Goal: Find contact information: Find contact information

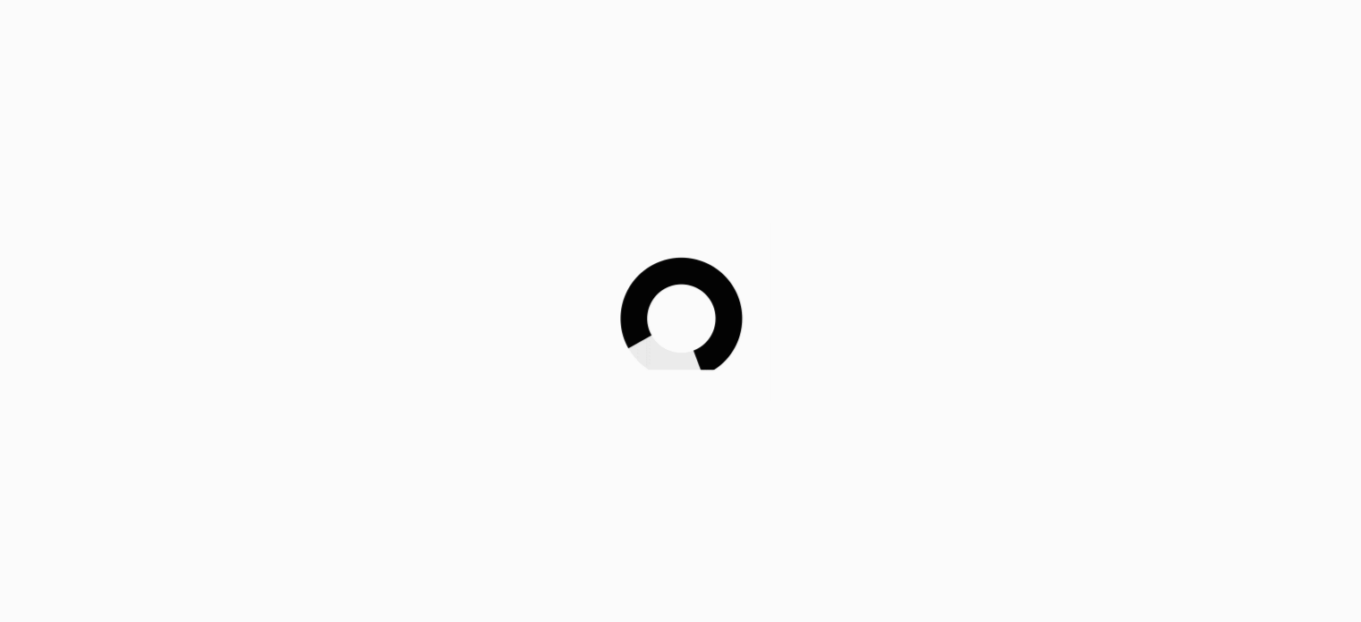
click at [951, 369] on div at bounding box center [680, 311] width 1361 height 622
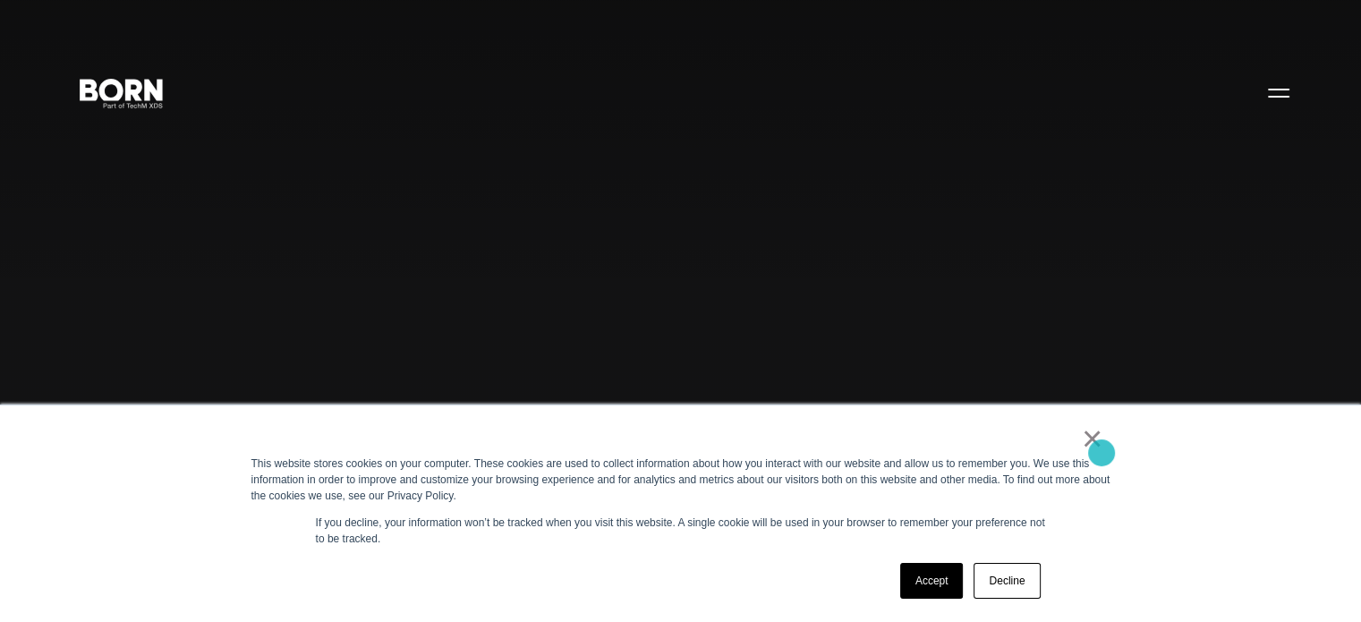
click at [1101, 446] on link "×" at bounding box center [1091, 438] width 21 height 16
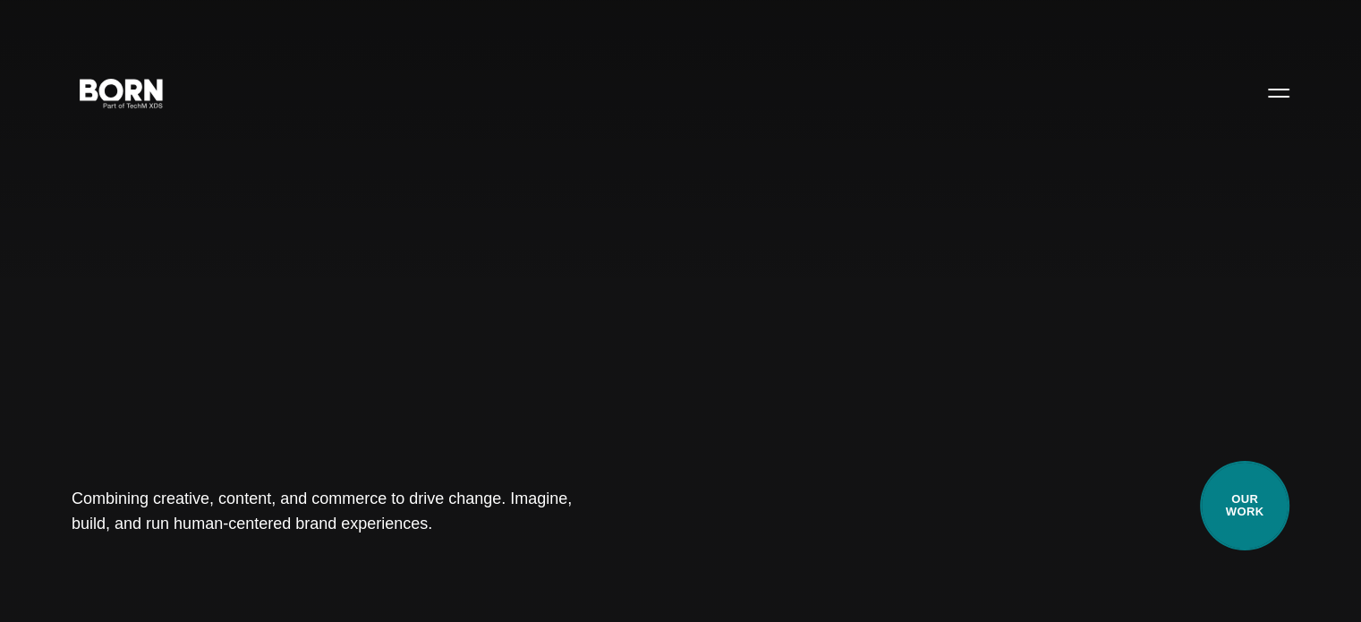
click at [1249, 503] on link "Our Work" at bounding box center [1244, 505] width 89 height 89
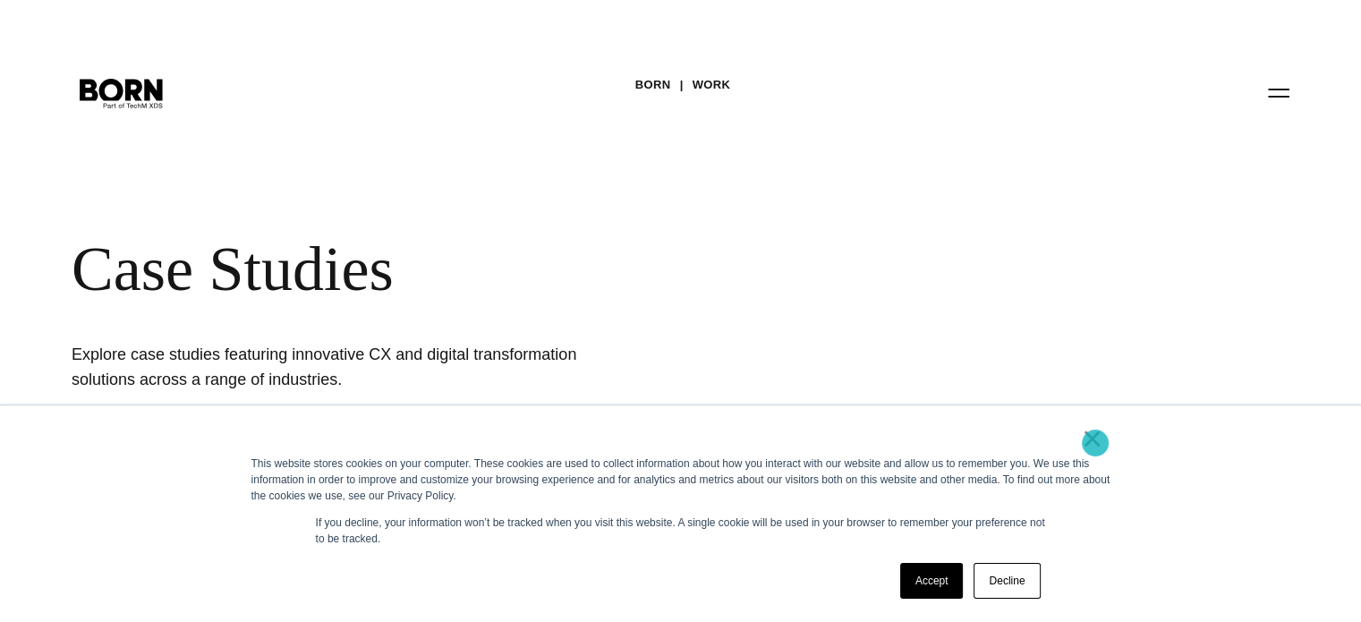
click at [1095, 442] on link "×" at bounding box center [1091, 438] width 21 height 16
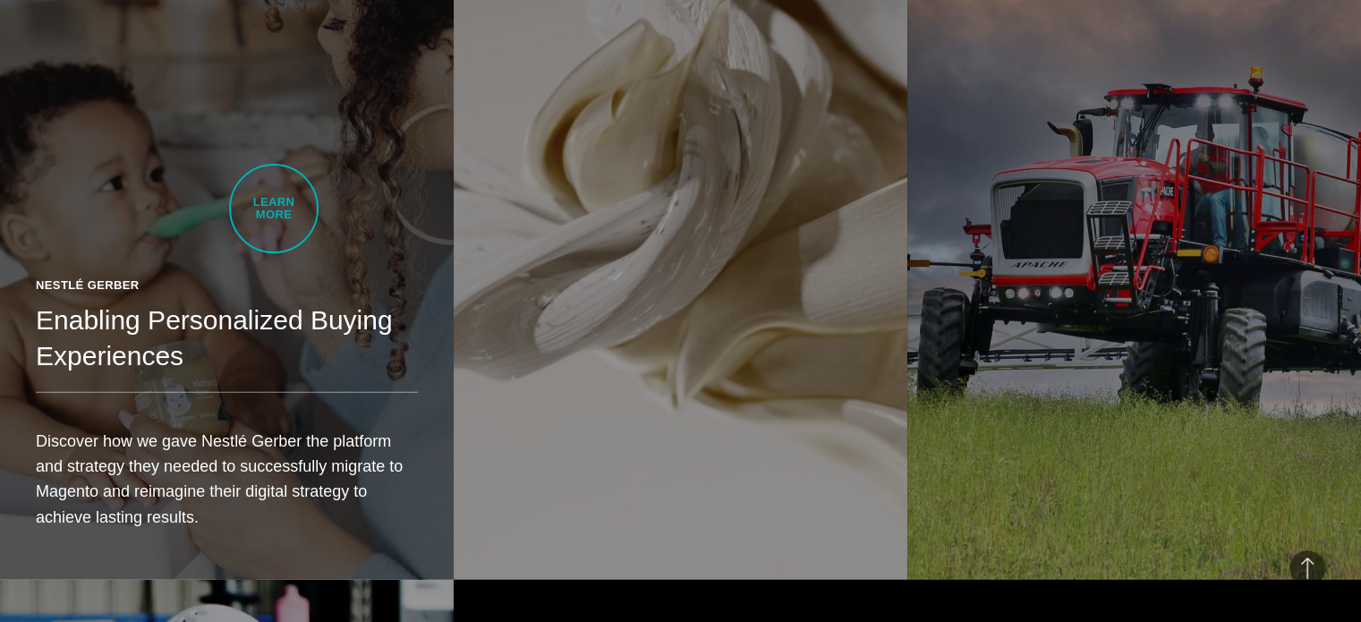
scroll to position [4294, 0]
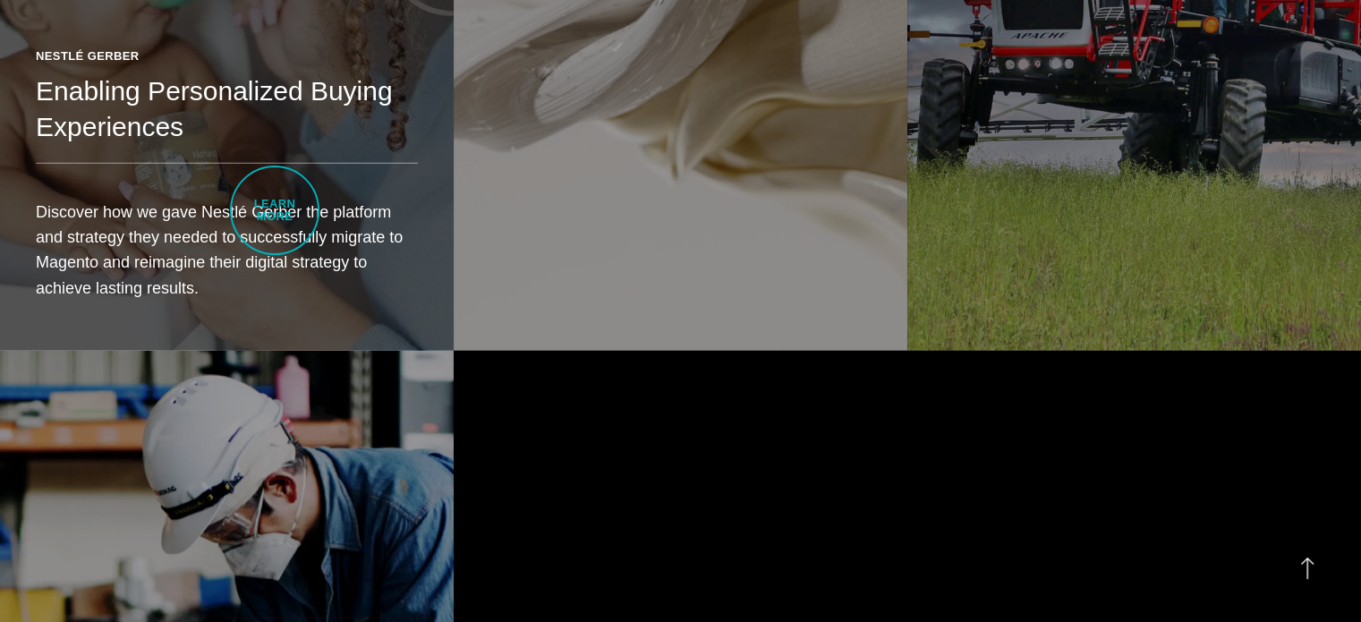
click at [275, 210] on p "Discover how we gave Nestlé Gerber the platform and strategy they needed to suc…" at bounding box center [227, 249] width 382 height 101
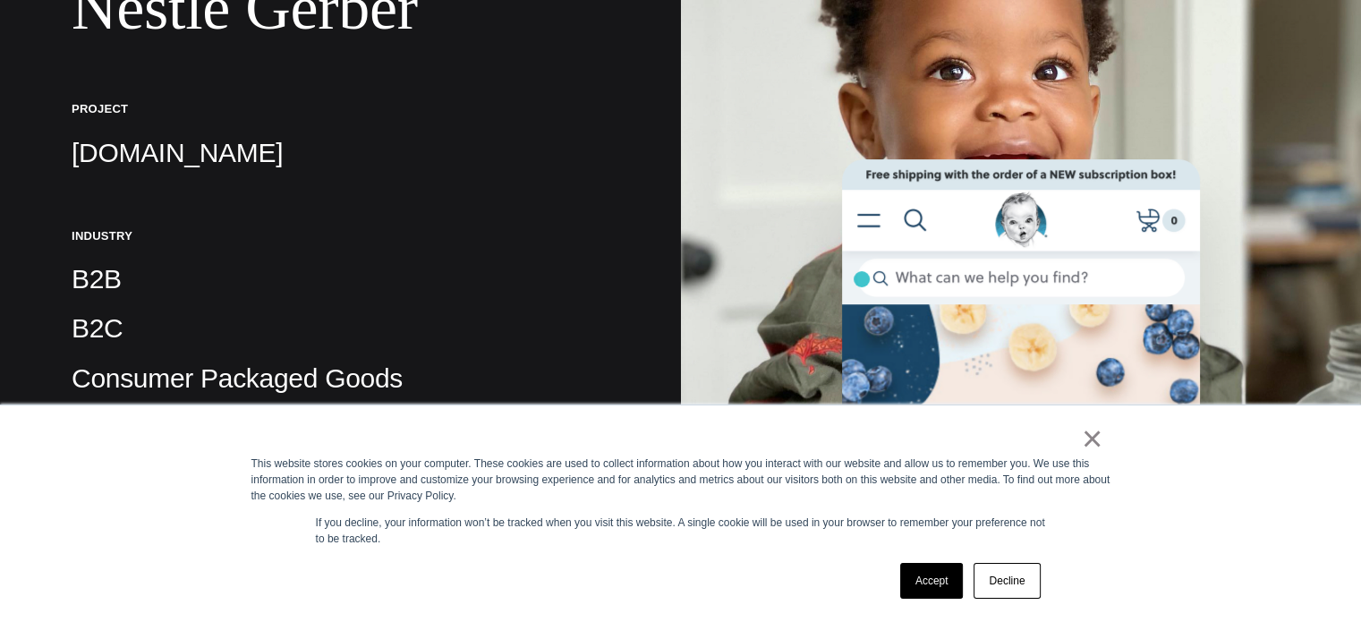
scroll to position [358, 0]
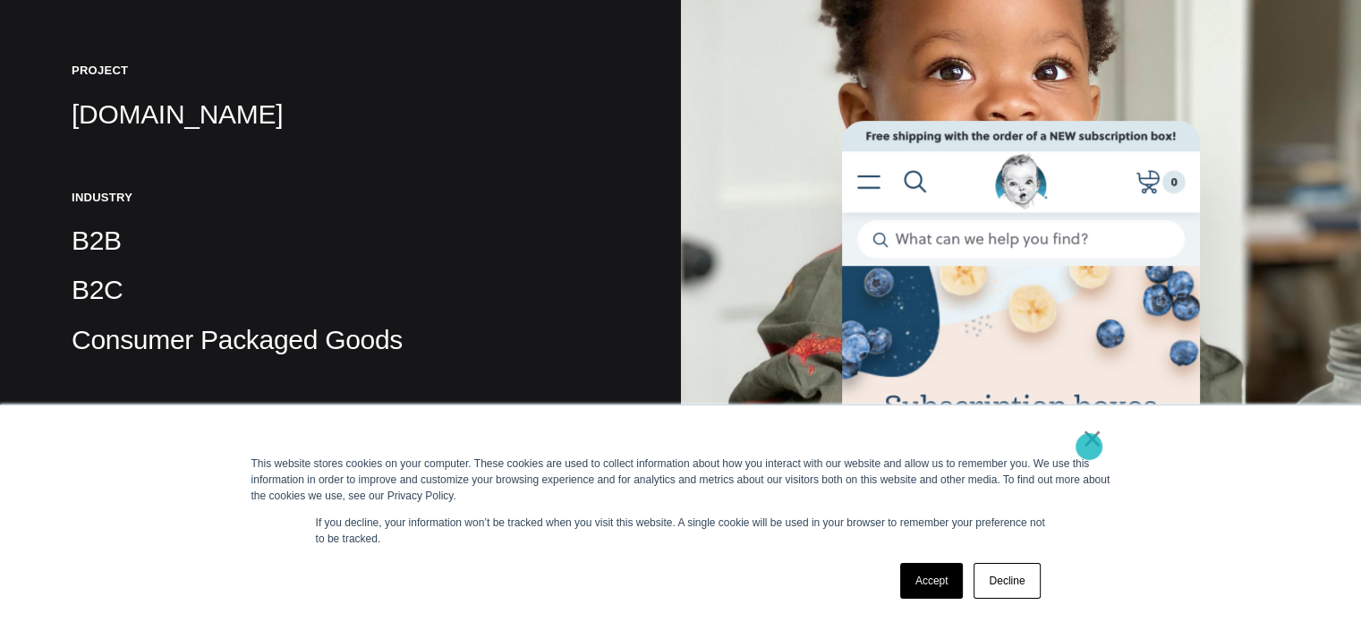
click at [1089, 446] on link "×" at bounding box center [1091, 438] width 21 height 16
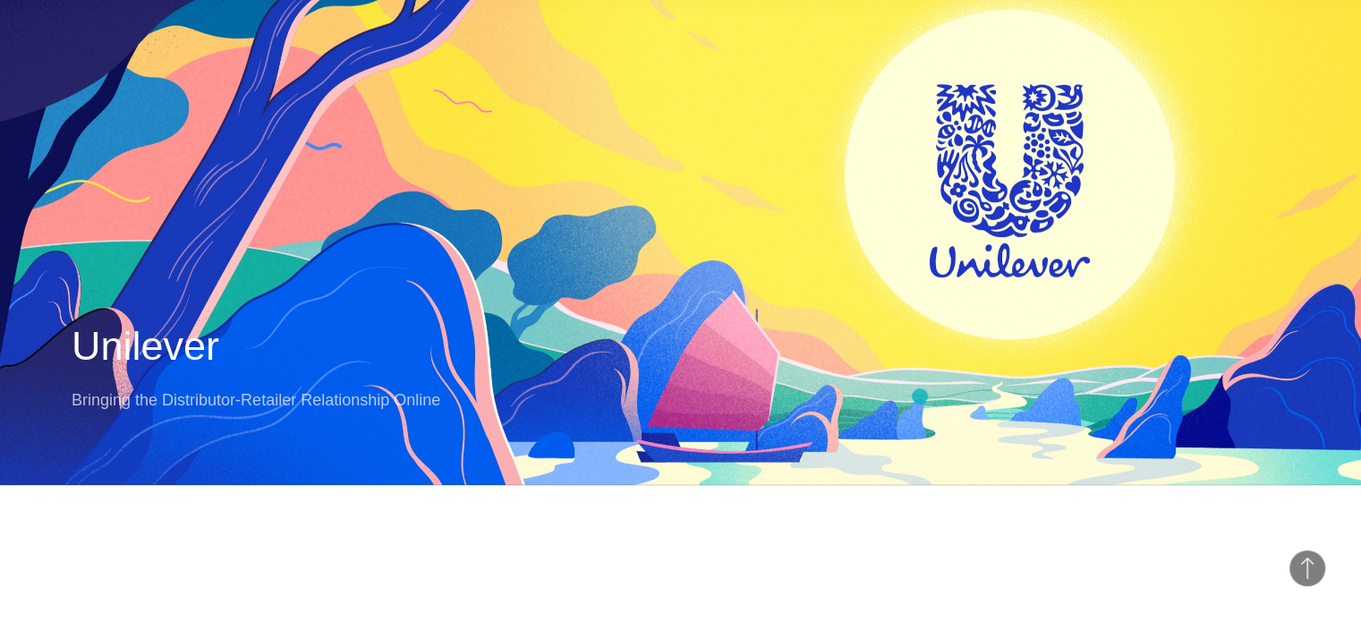
scroll to position [19328, 0]
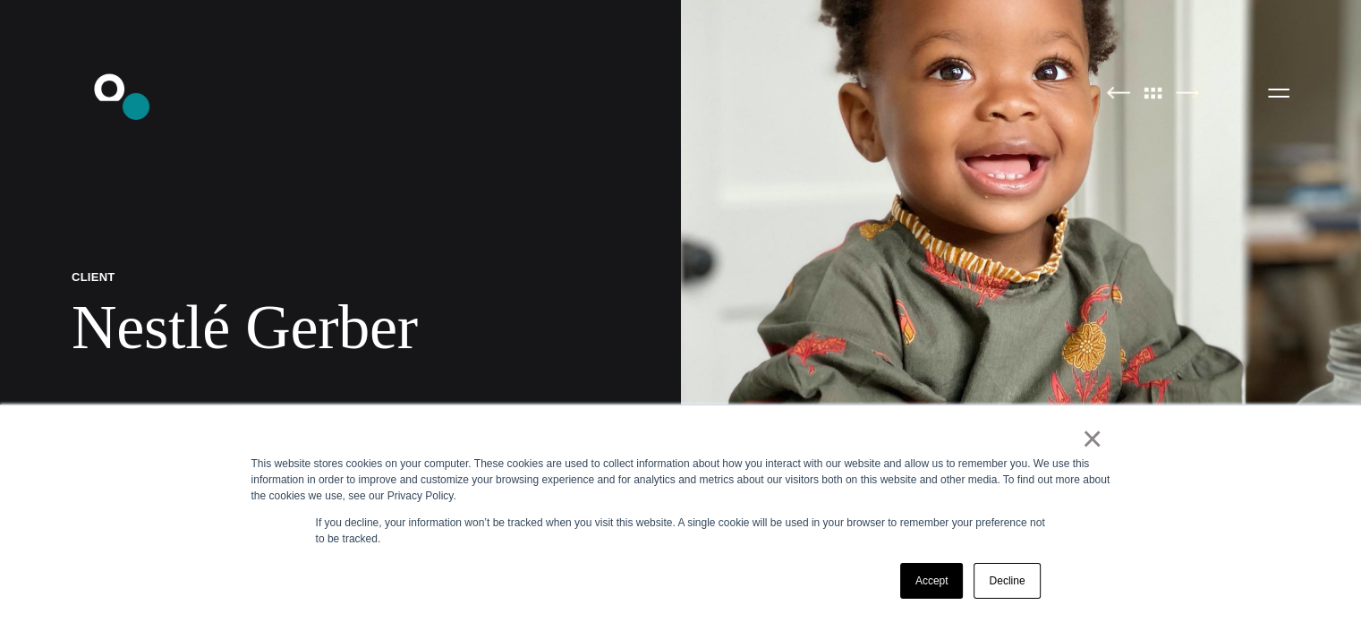
click at [136, 106] on icon ".st0{display:none;} .st1{display:inline;} .st2{font-family:'HelveticaNeue-Mediu…" at bounding box center [121, 92] width 114 height 47
click at [93, 81] on icon ".st0{display:none;} .st1{display:inline;} .st2{font-family:'HelveticaNeue-Mediu…" at bounding box center [121, 92] width 114 height 47
click at [106, 89] on icon ".st0{display:none;} .st1{display:inline;} .st2{font-family:'HelveticaNeue-Mediu…" at bounding box center [121, 92] width 114 height 47
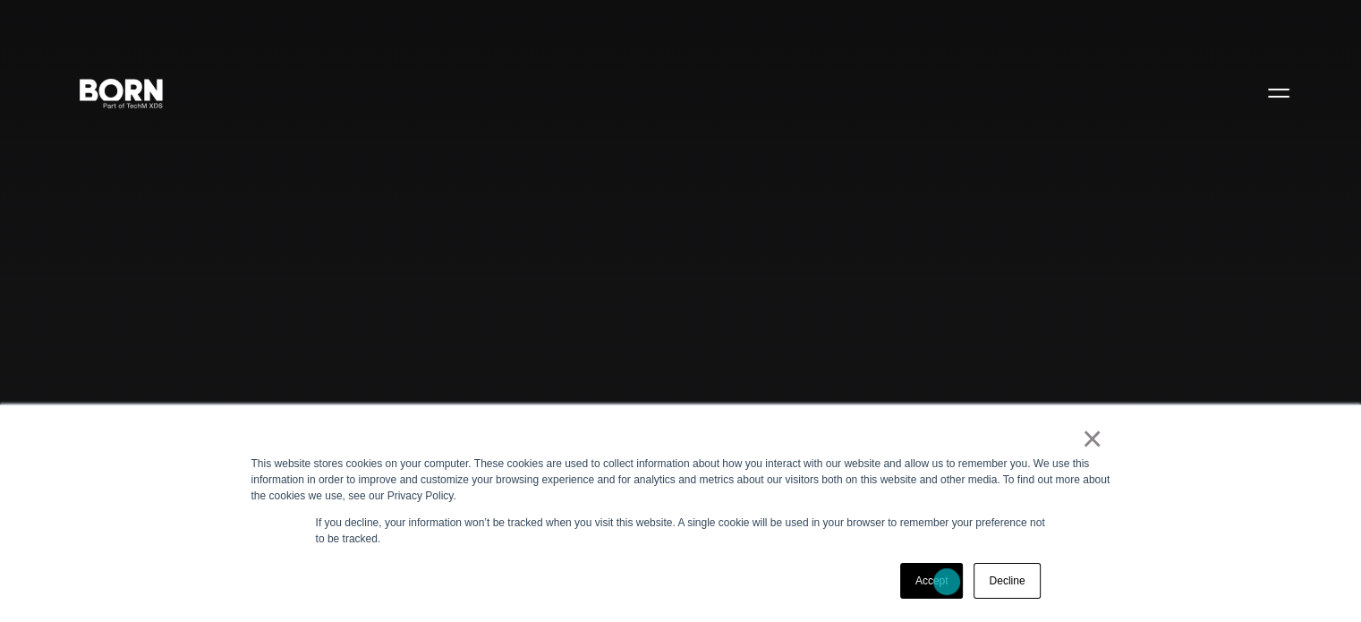
click at [946, 581] on link "Accept" at bounding box center [932, 581] width 64 height 36
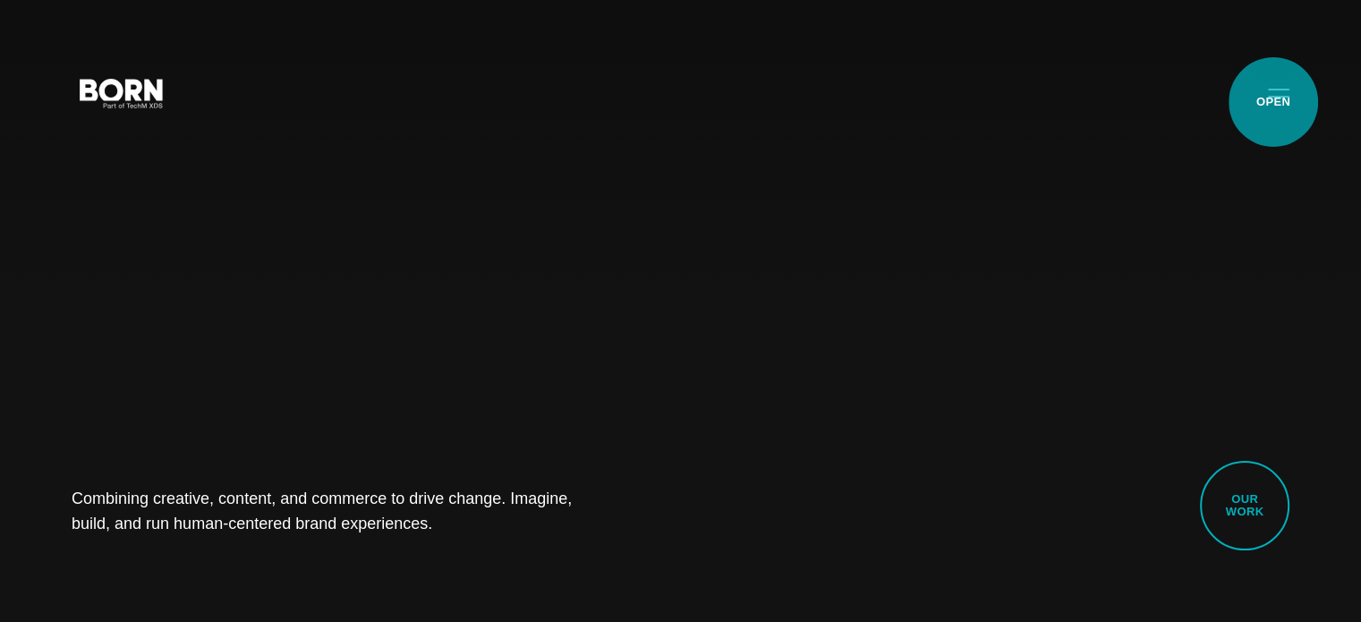
click at [1273, 102] on button "Primary Menu" at bounding box center [1278, 92] width 43 height 38
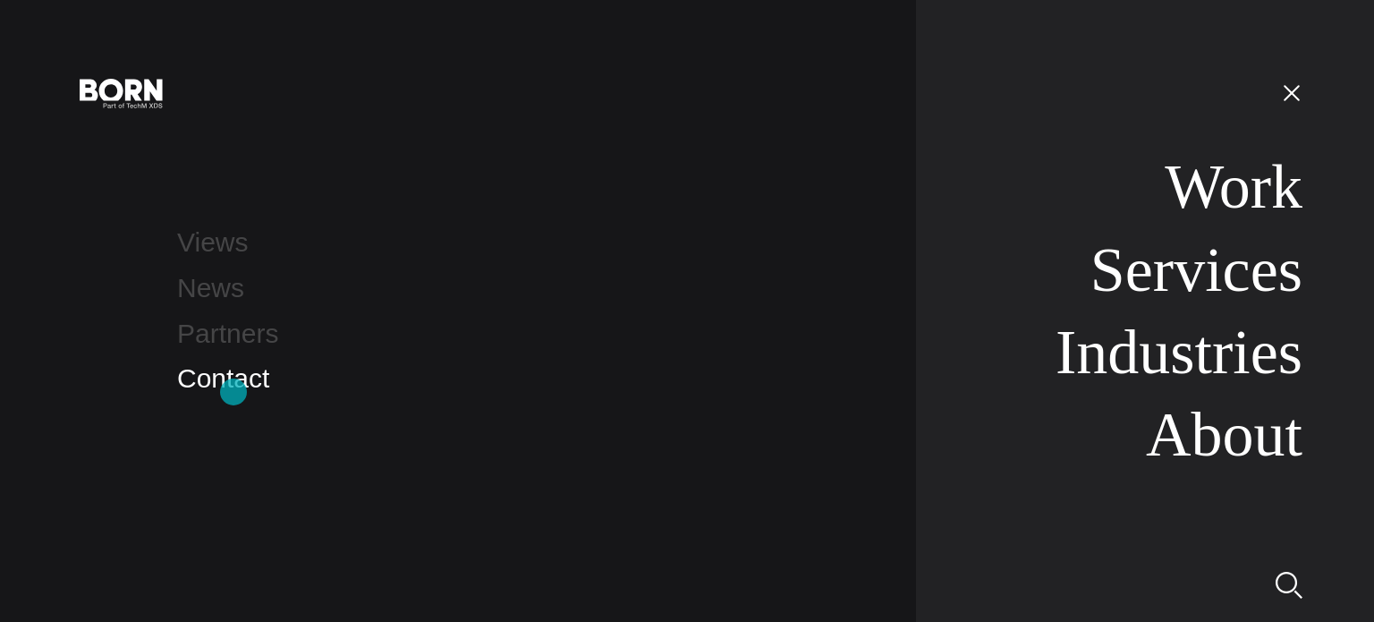
click at [233, 392] on link "Contact" at bounding box center [223, 378] width 92 height 30
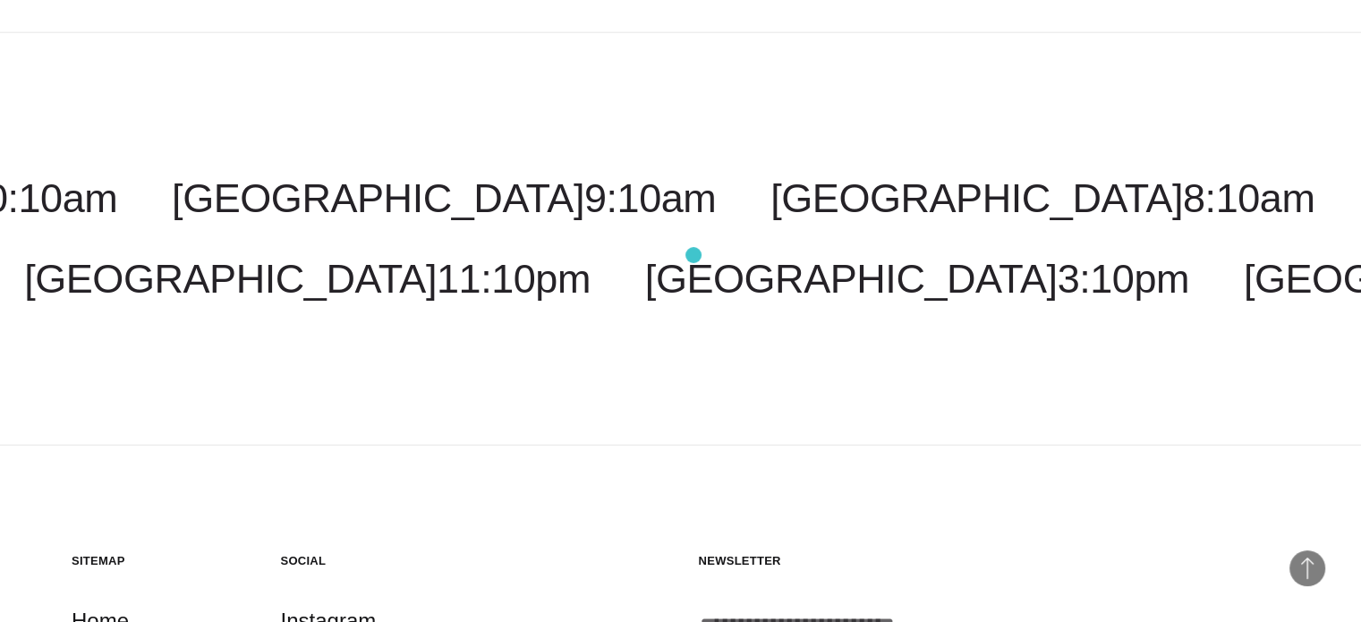
scroll to position [4535, 0]
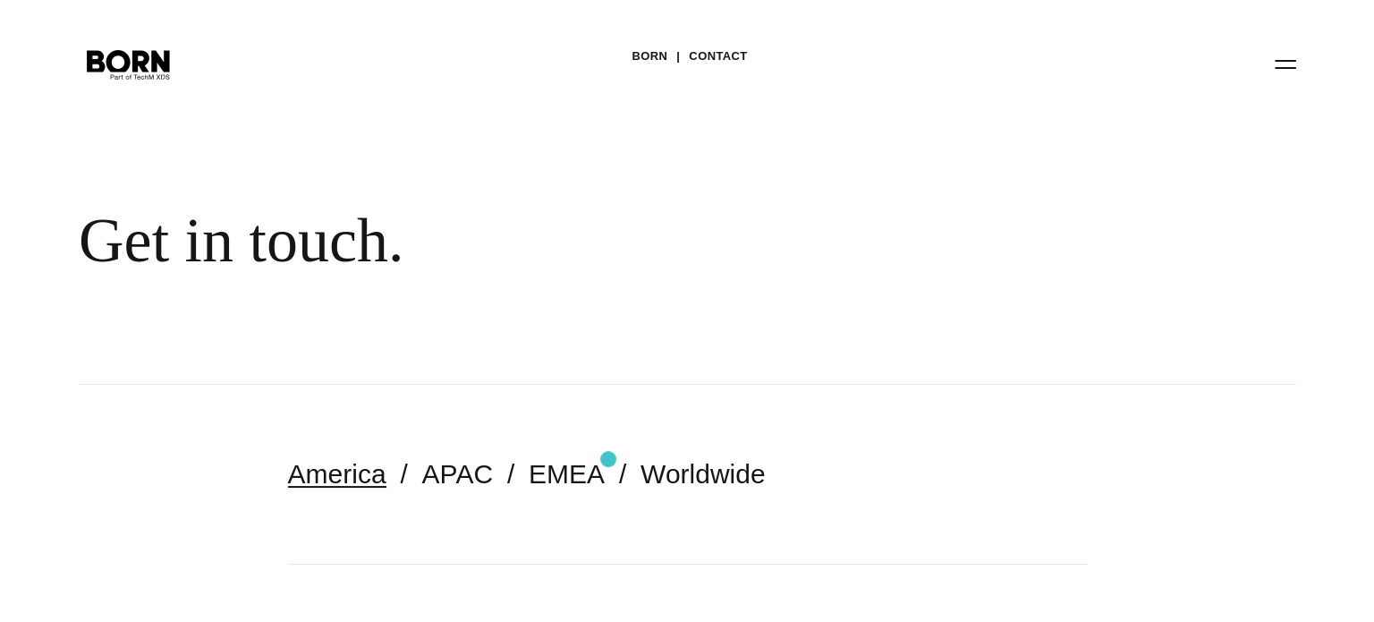
scroll to position [31, 0]
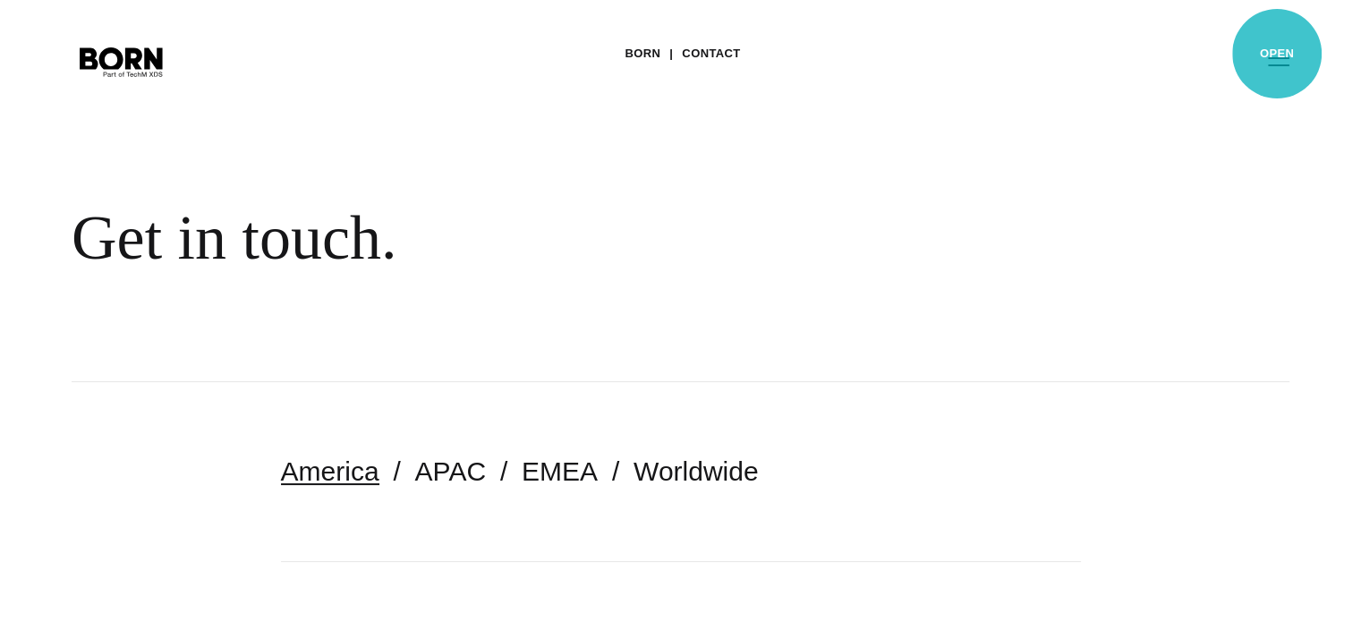
click at [1276, 54] on button "Primary Menu" at bounding box center [1278, 61] width 43 height 38
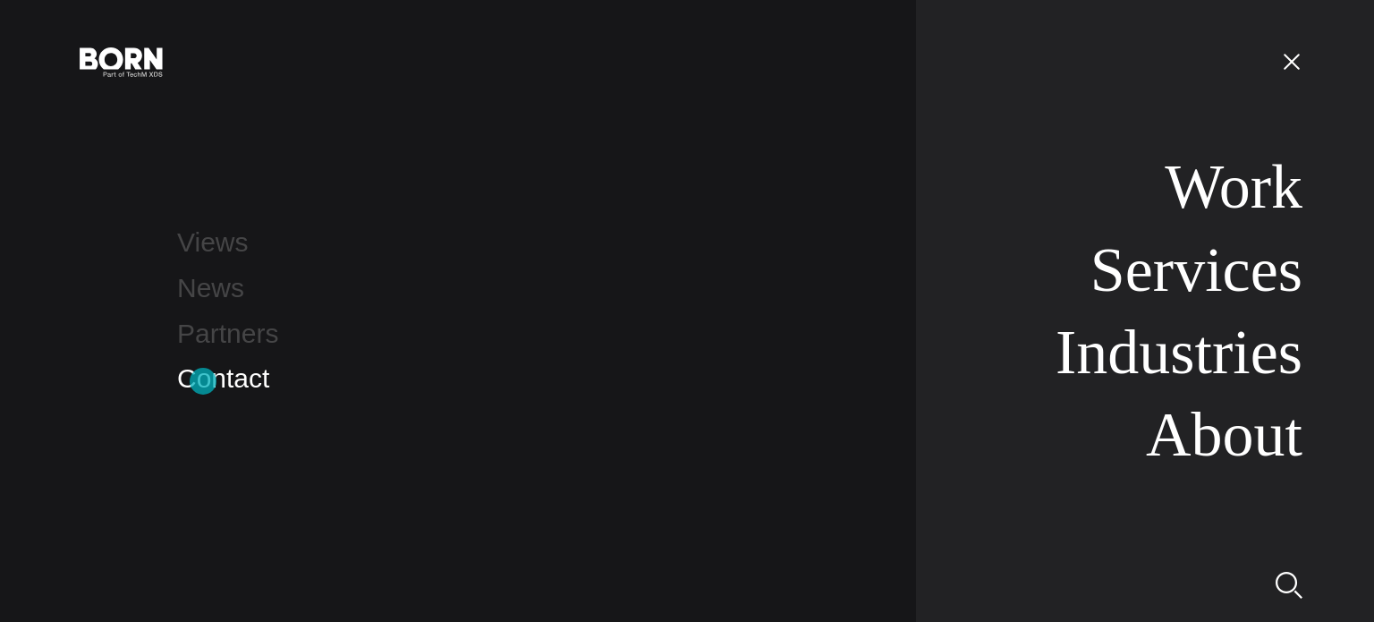
click at [203, 381] on link "Contact" at bounding box center [223, 378] width 92 height 30
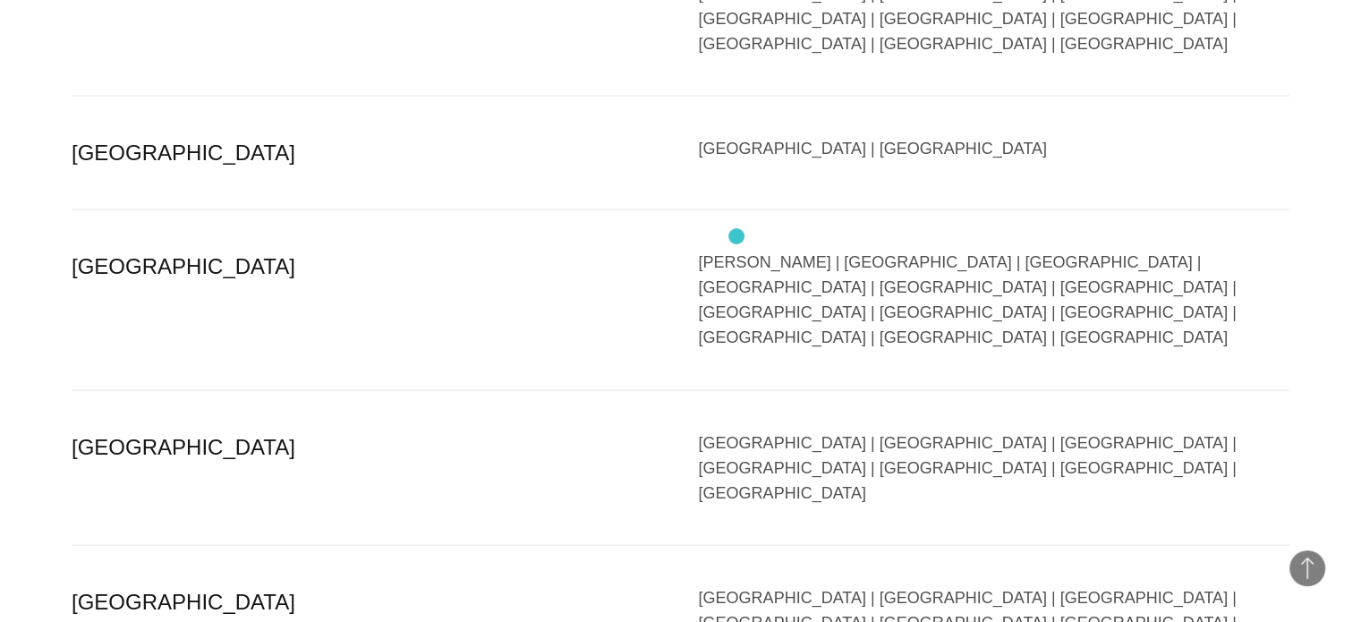
scroll to position [3682, 0]
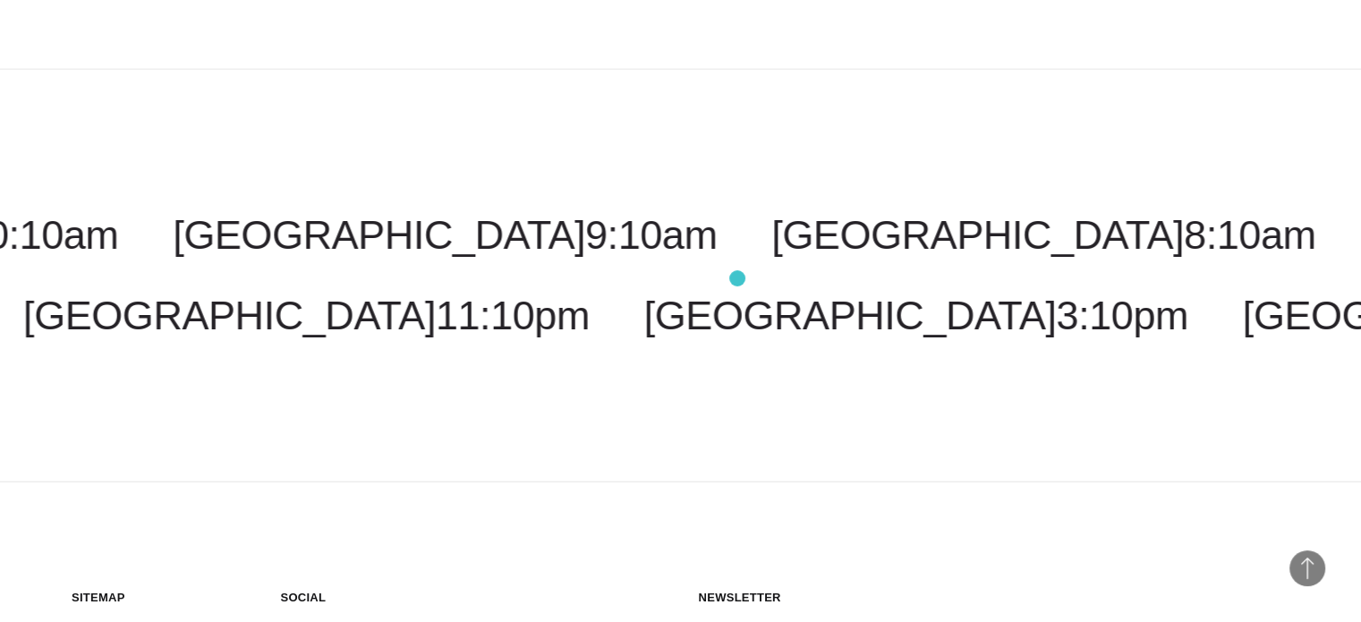
scroll to position [4480, 0]
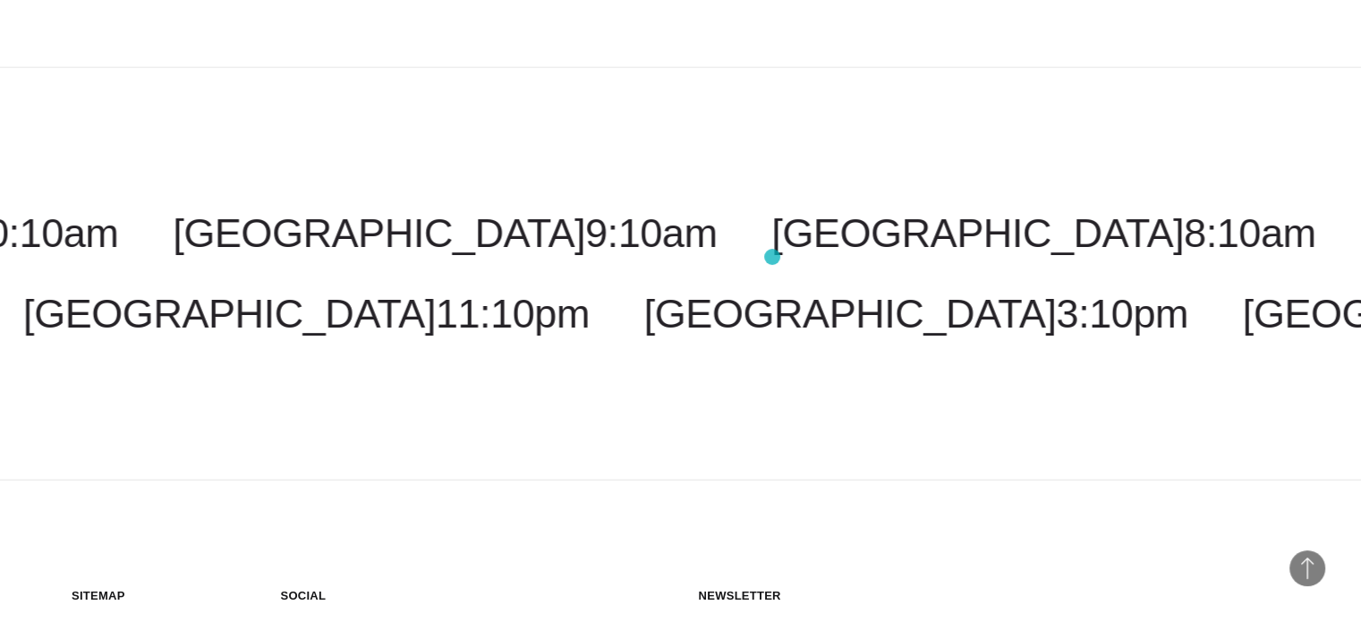
paste input "**********"
type input "**********"
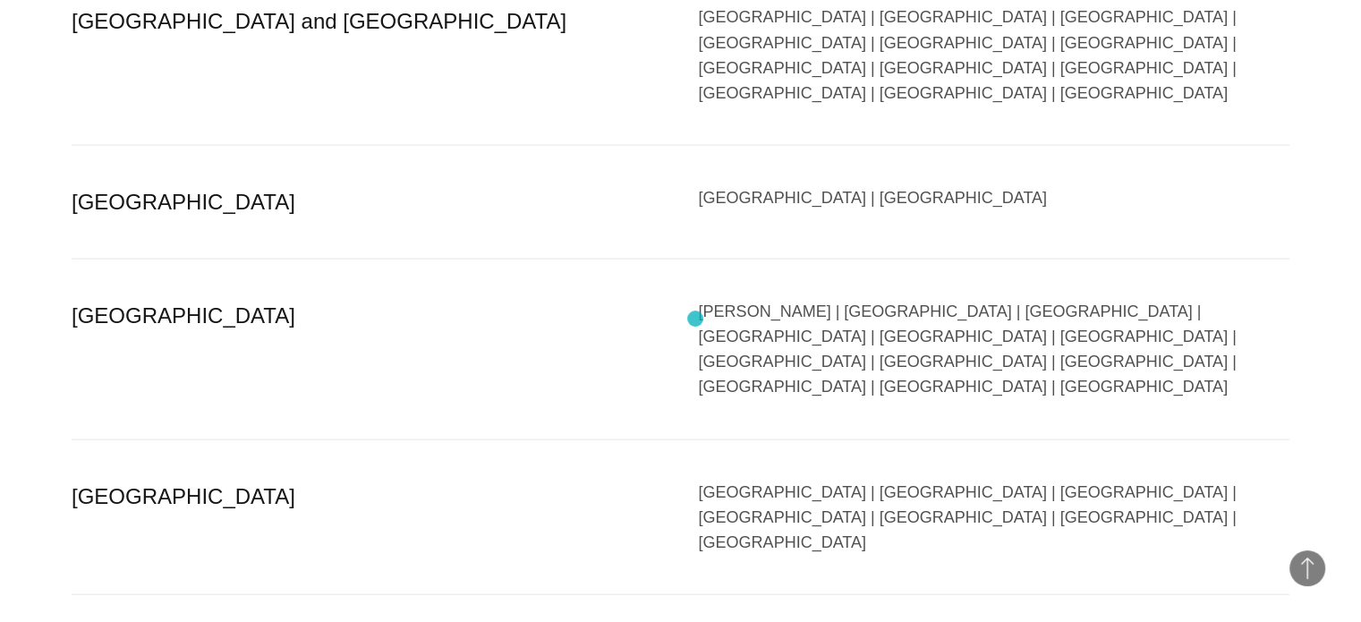
scroll to position [3632, 0]
click at [1310, 569] on span "Back to Top" at bounding box center [1307, 568] width 36 height 36
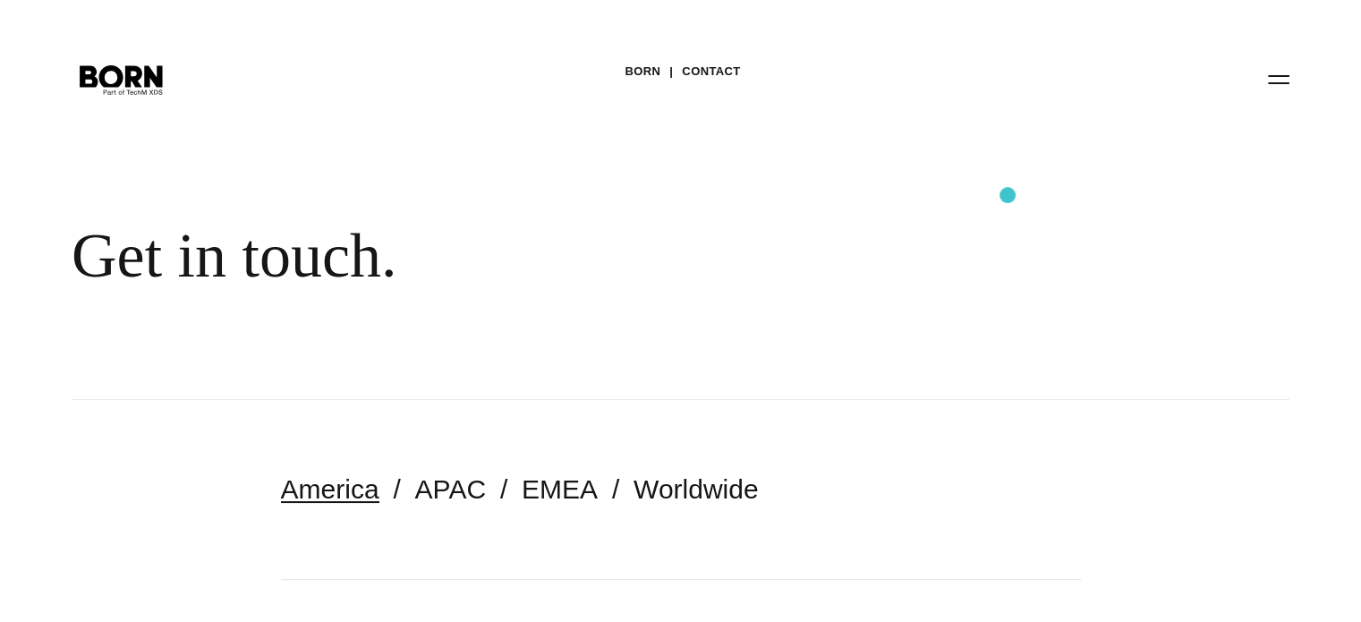
scroll to position [0, 0]
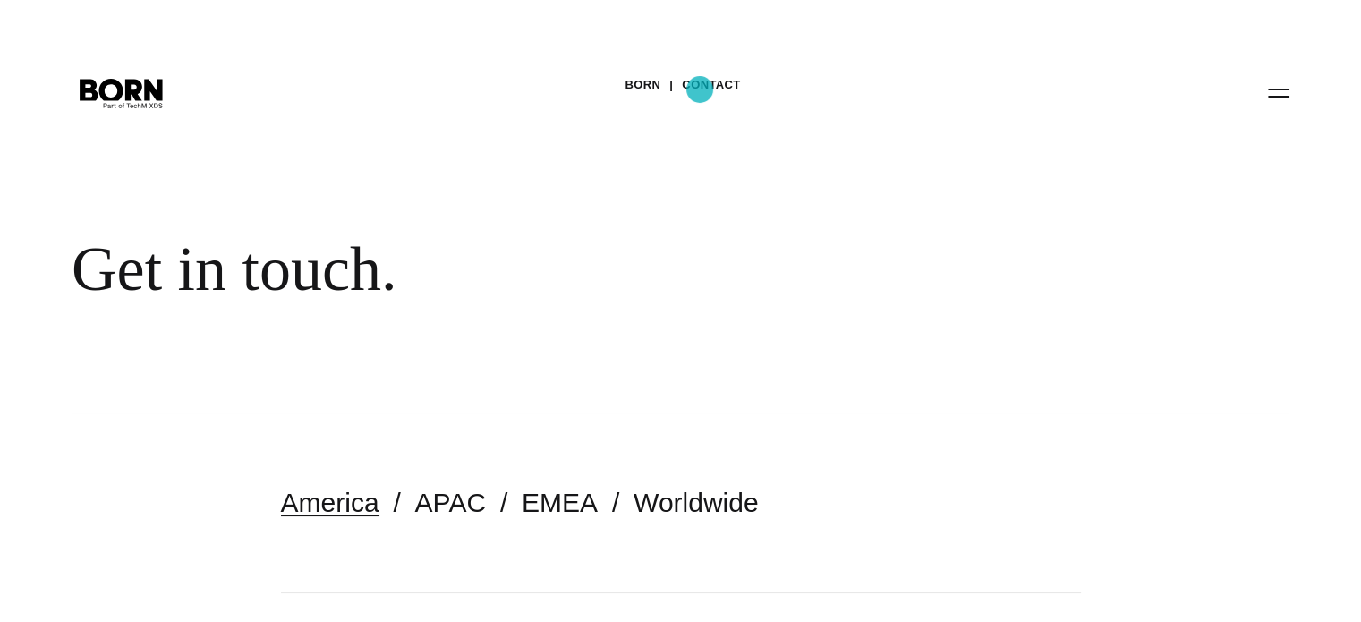
click at [699, 89] on link "Contact" at bounding box center [711, 85] width 58 height 27
click at [1293, 99] on button "Primary Menu" at bounding box center [1278, 92] width 43 height 38
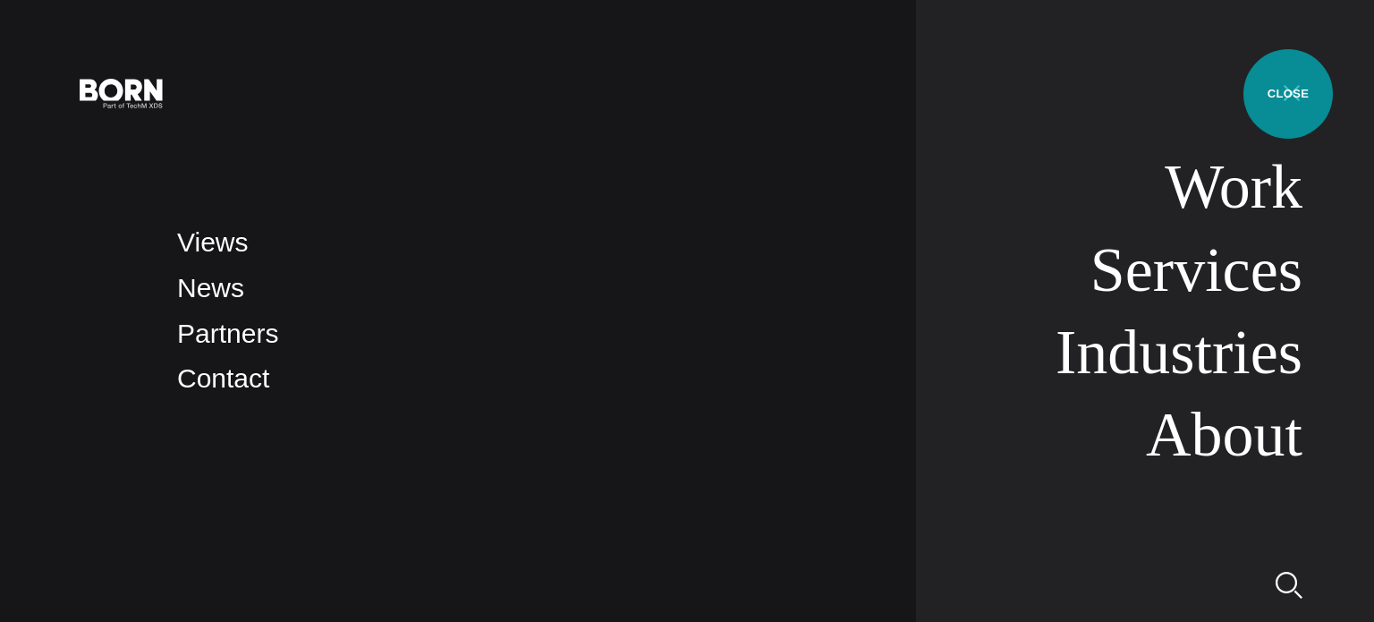
click at [1287, 95] on button "Primary Menu" at bounding box center [1291, 92] width 43 height 38
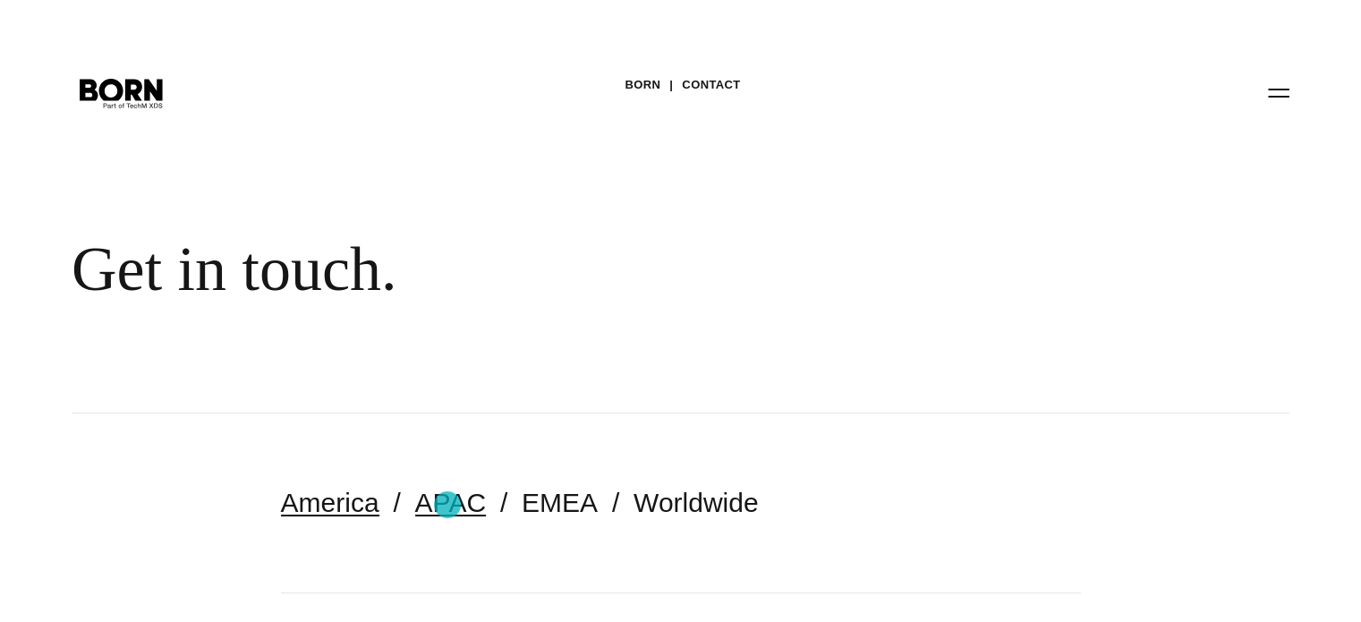
click at [447, 504] on link "APAC" at bounding box center [450, 502] width 71 height 30
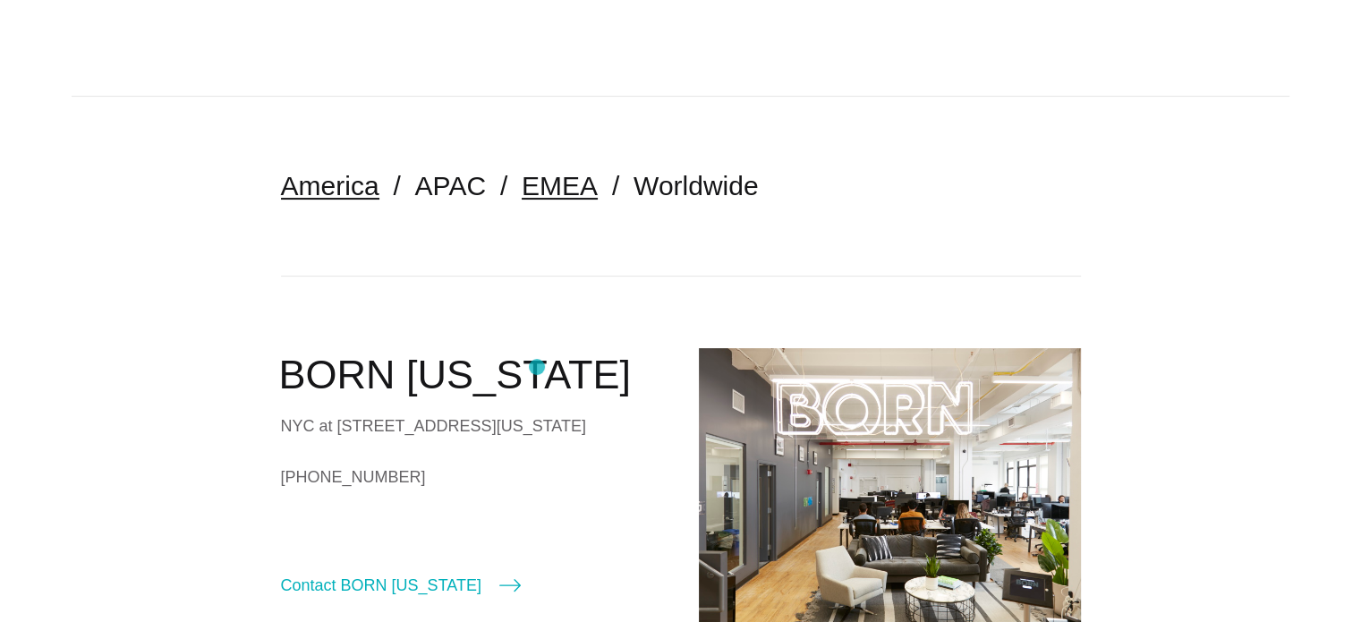
scroll to position [321, 0]
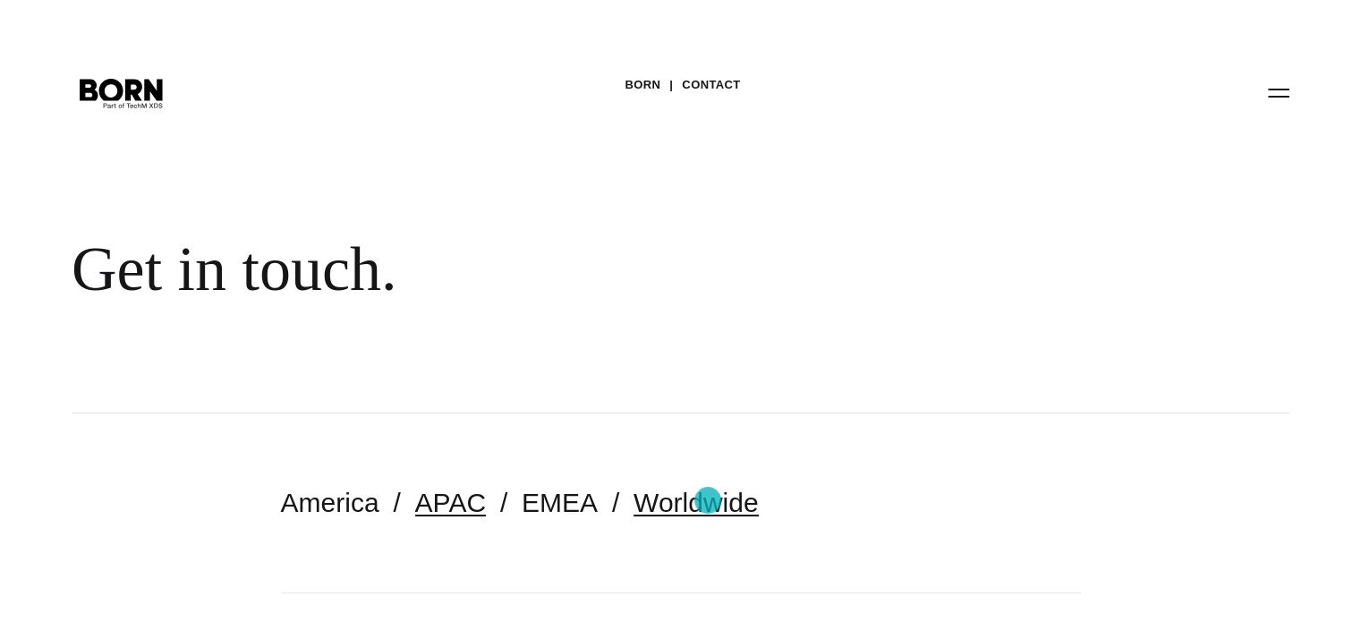
click at [706, 500] on link "Worldwide" at bounding box center [695, 502] width 125 height 30
